Goal: Register for event/course

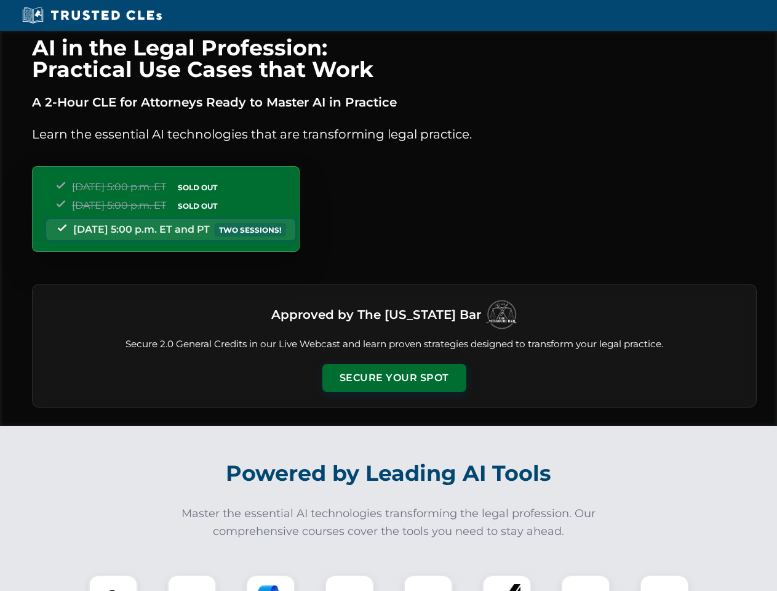
click at [394, 378] on button "Secure Your Spot" at bounding box center [395, 378] width 144 height 28
click at [113, 583] on img at bounding box center [113, 600] width 36 height 36
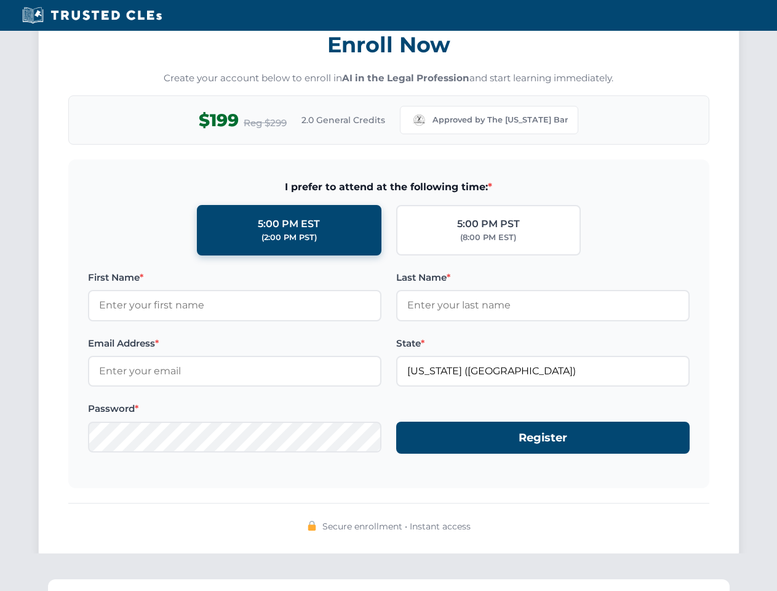
scroll to position [1208, 0]
